Goal: Communication & Community: Connect with others

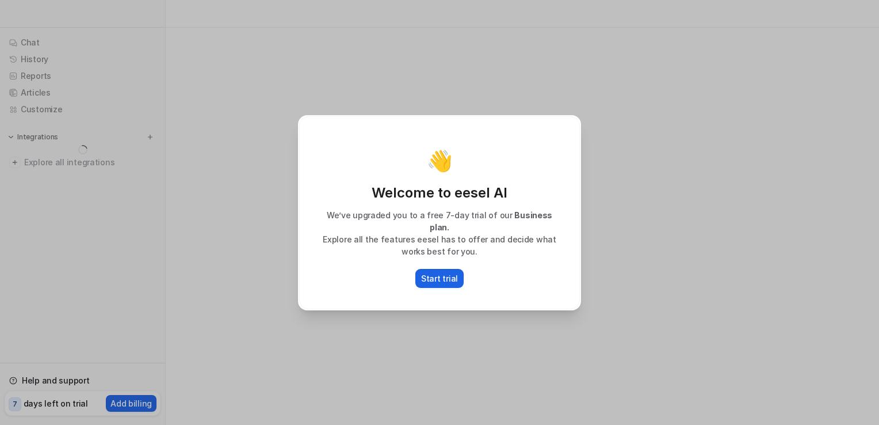
click at [447, 275] on p "Start trial" at bounding box center [439, 278] width 37 height 12
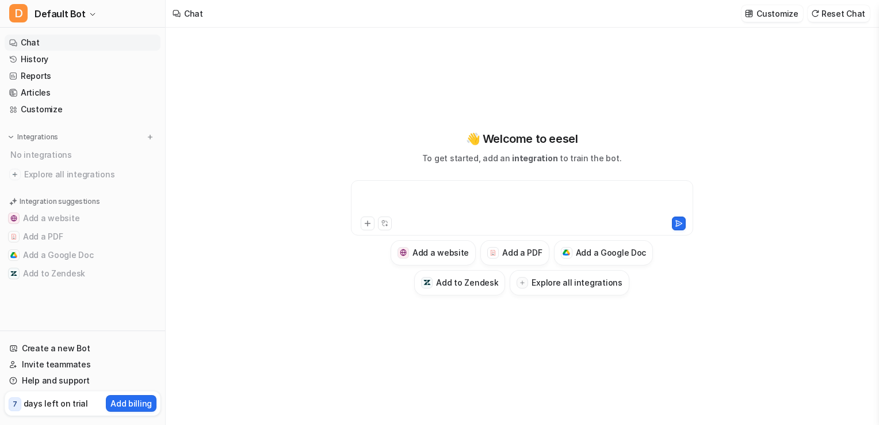
click at [445, 194] on div at bounding box center [522, 201] width 337 height 26
click at [384, 222] on icon at bounding box center [383, 221] width 2 height 2
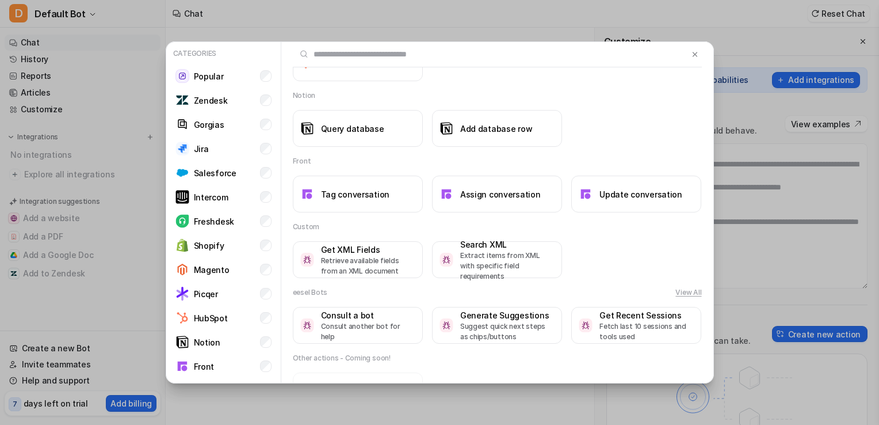
scroll to position [1120, 0]
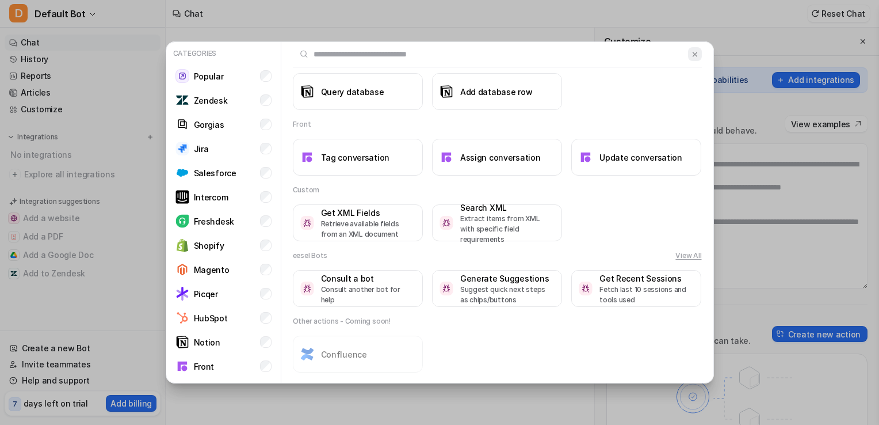
click at [691, 56] on img at bounding box center [695, 54] width 8 height 9
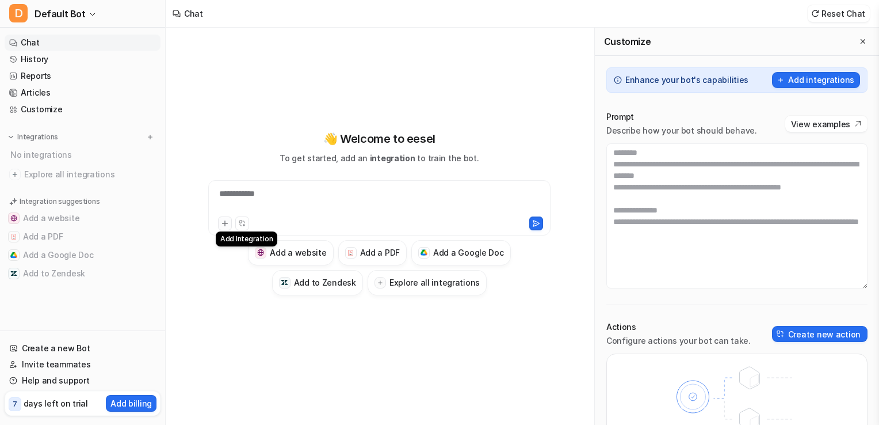
click at [222, 223] on icon at bounding box center [225, 223] width 8 height 8
